Goal: Check status: Check status

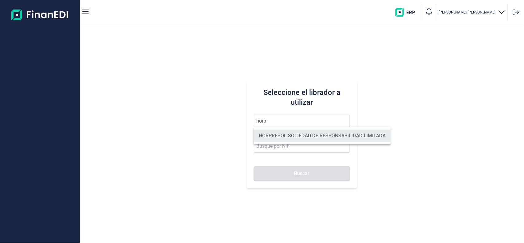
click at [276, 137] on li "HORPRESOL SOCIEDAD DE RESPONSABILIDAD LIMITADA" at bounding box center [322, 136] width 137 height 12
type input "HORPRESOL SOCIEDAD DE RESPONSABILIDAD LIMITADA"
type input "B04685541"
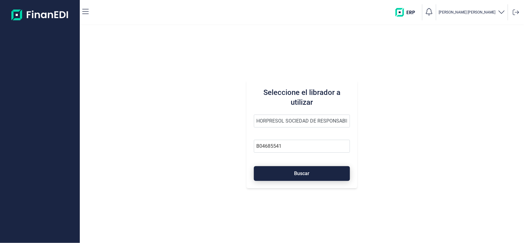
click at [274, 178] on button "Buscar" at bounding box center [302, 173] width 96 height 15
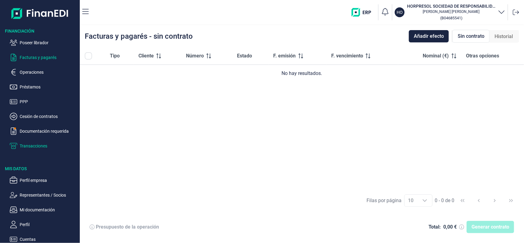
click at [36, 148] on p "Transacciones" at bounding box center [49, 145] width 58 height 7
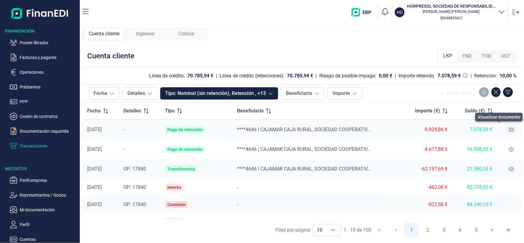
click at [509, 127] on button at bounding box center [512, 130] width 10 height 10
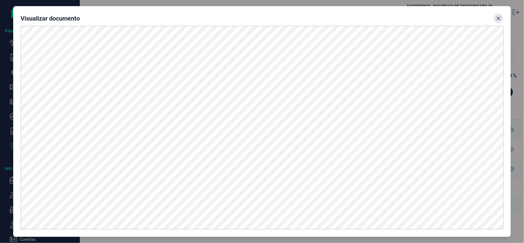
click at [501, 16] on icon "Close" at bounding box center [498, 18] width 5 height 5
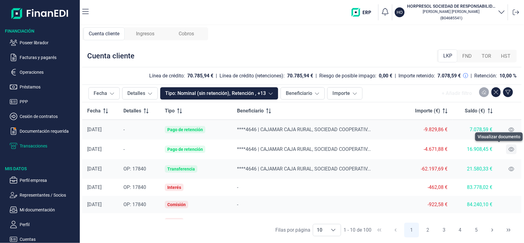
click at [509, 148] on icon at bounding box center [512, 149] width 6 height 4
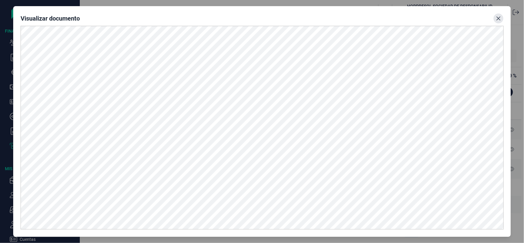
click at [498, 18] on icon "Close" at bounding box center [498, 18] width 5 height 5
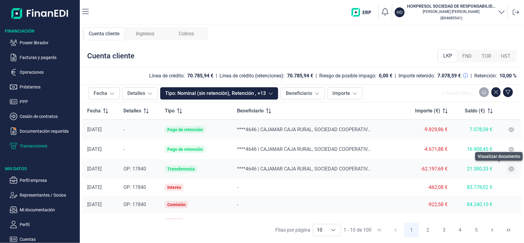
click at [509, 170] on icon at bounding box center [512, 168] width 6 height 5
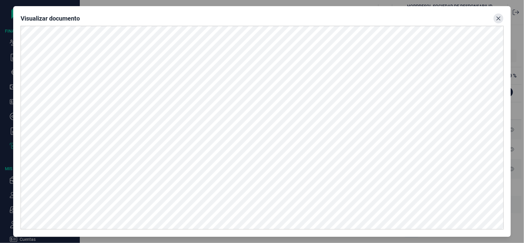
click at [501, 22] on button "Close" at bounding box center [499, 19] width 10 height 10
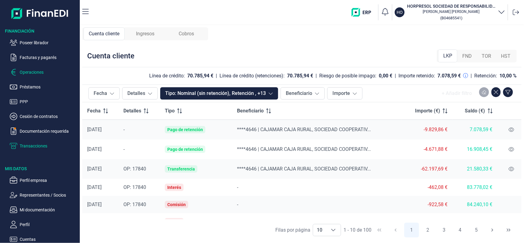
click at [35, 70] on p "Operaciones" at bounding box center [49, 71] width 58 height 7
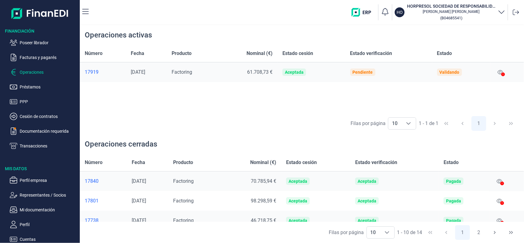
click at [449, 90] on div "Número Fecha Producto Nominal (€) Estado cesión Estado verificación Estado 1791…" at bounding box center [302, 79] width 444 height 68
click at [503, 73] on icon at bounding box center [504, 74] width 4 height 4
click at [503, 70] on icon at bounding box center [501, 72] width 6 height 5
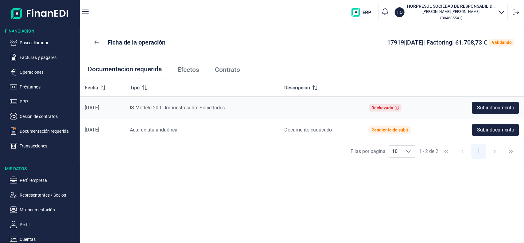
click at [182, 72] on span "Efectos" at bounding box center [189, 70] width 22 height 6
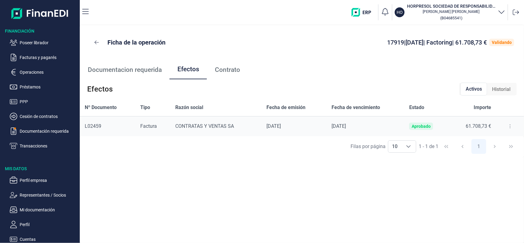
click at [151, 70] on span "Documentacion requerida" at bounding box center [125, 70] width 74 height 6
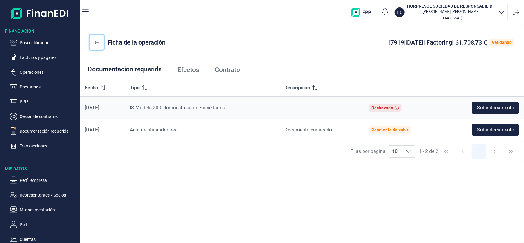
click at [98, 42] on icon at bounding box center [97, 43] width 4 height 4
